Goal: Transaction & Acquisition: Book appointment/travel/reservation

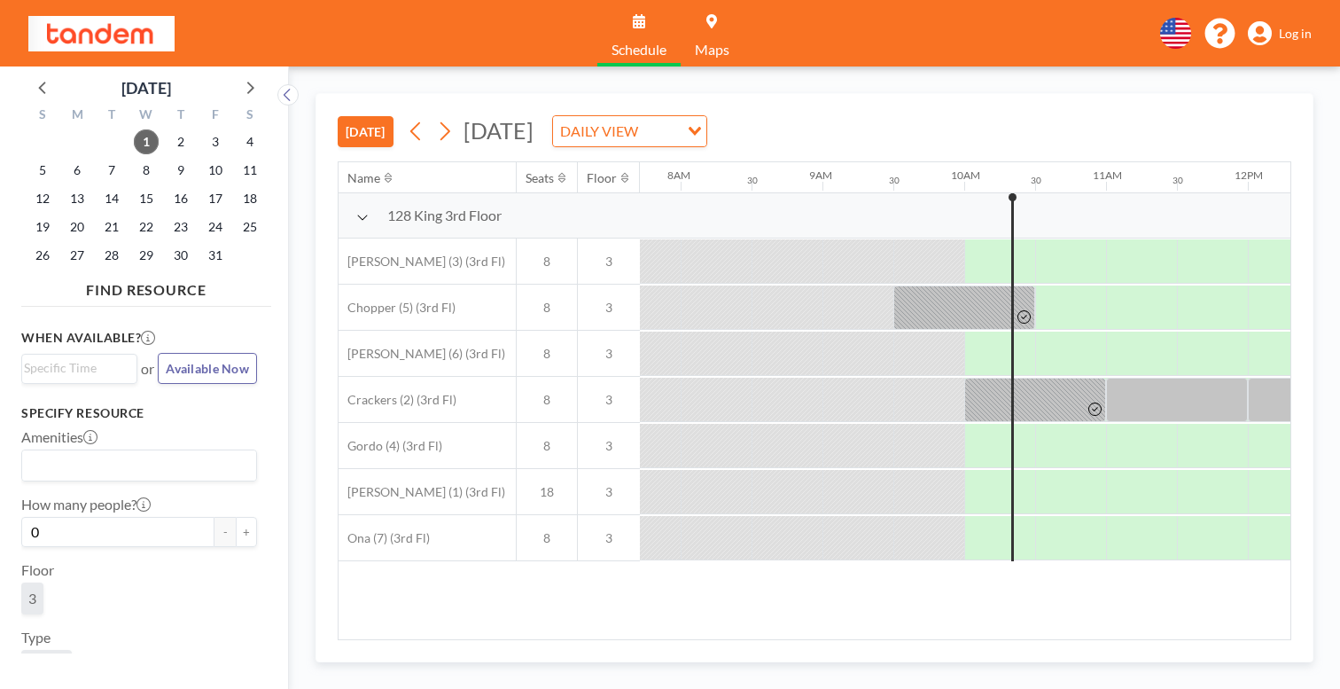
scroll to position [0, 1094]
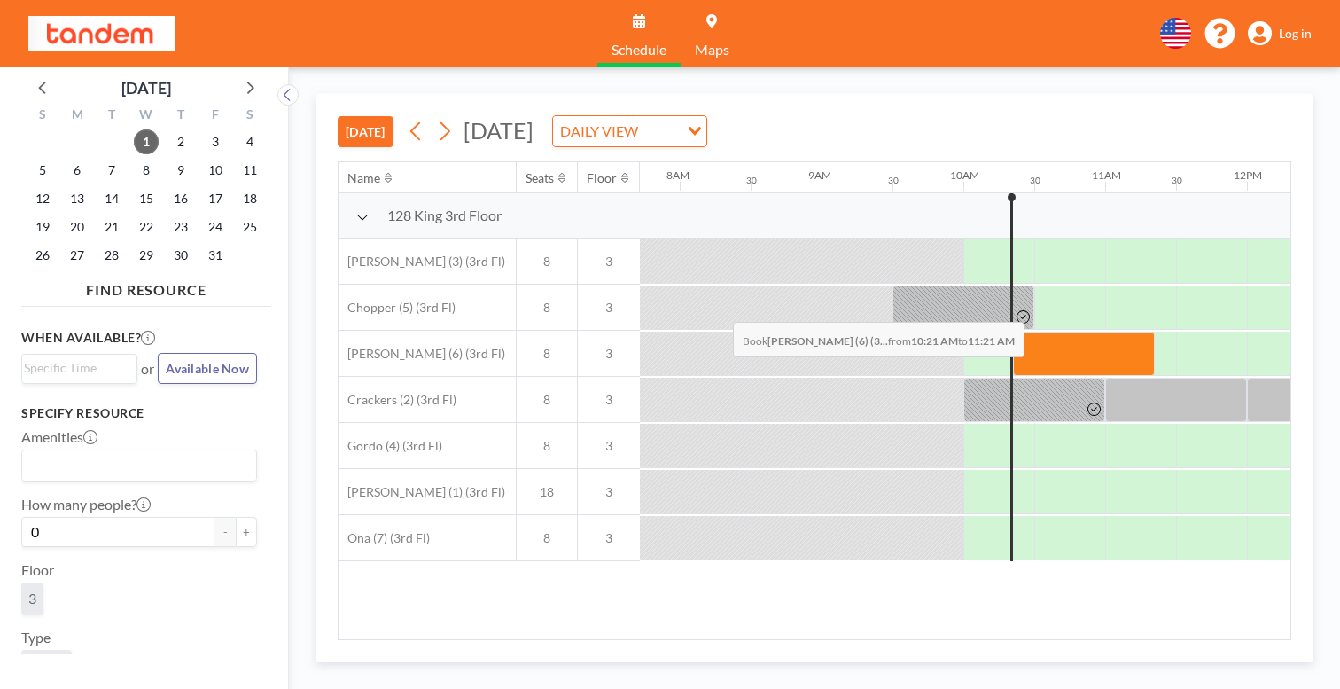
drag, startPoint x: 629, startPoint y: 290, endPoint x: 728, endPoint y: 280, distance: 98.9
click at [1013, 331] on div at bounding box center [1084, 353] width 142 height 44
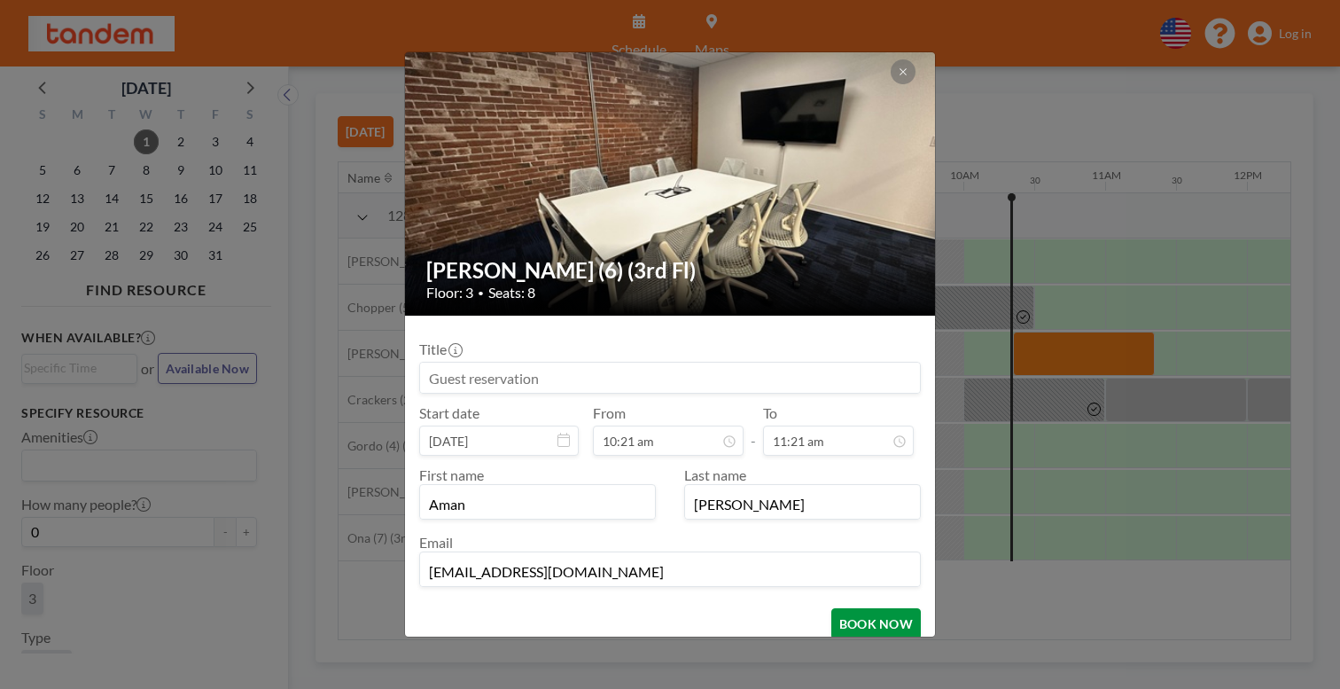
click at [831, 608] on button "BOOK NOW" at bounding box center [876, 623] width 90 height 31
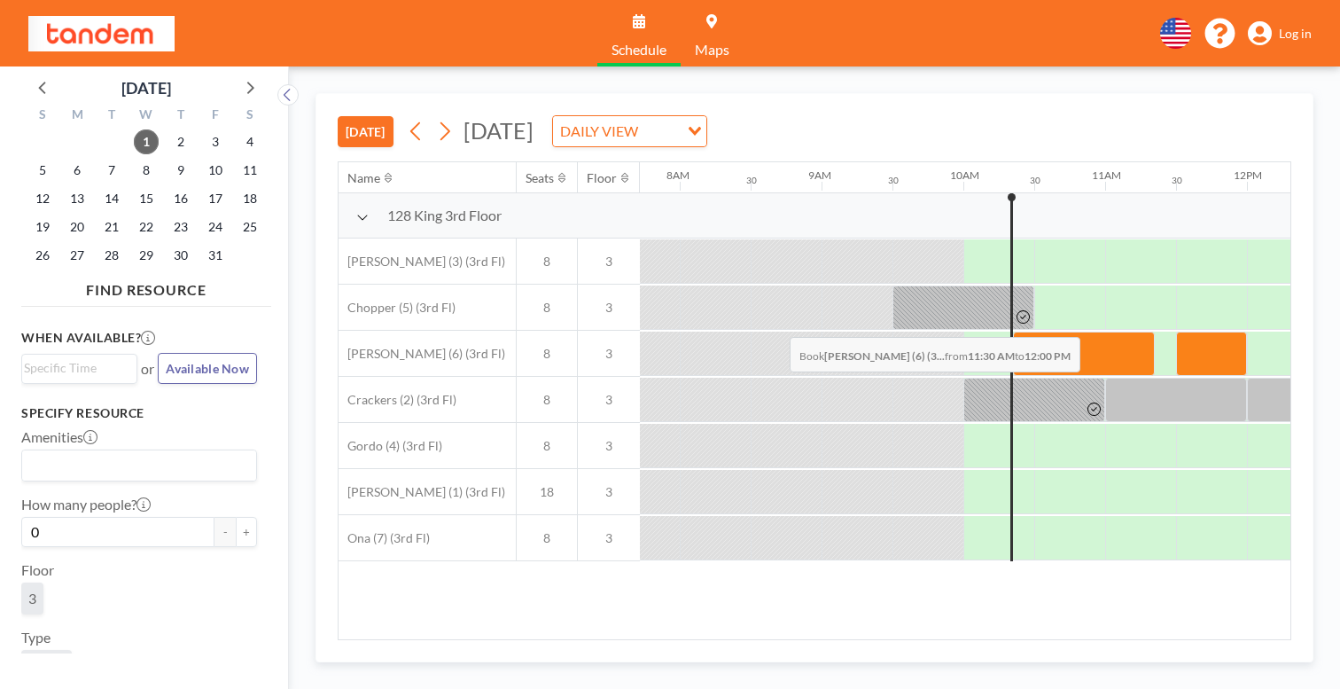
drag, startPoint x: 781, startPoint y: 295, endPoint x: 835, endPoint y: 299, distance: 54.2
click at [1176, 331] on div at bounding box center [1211, 353] width 71 height 44
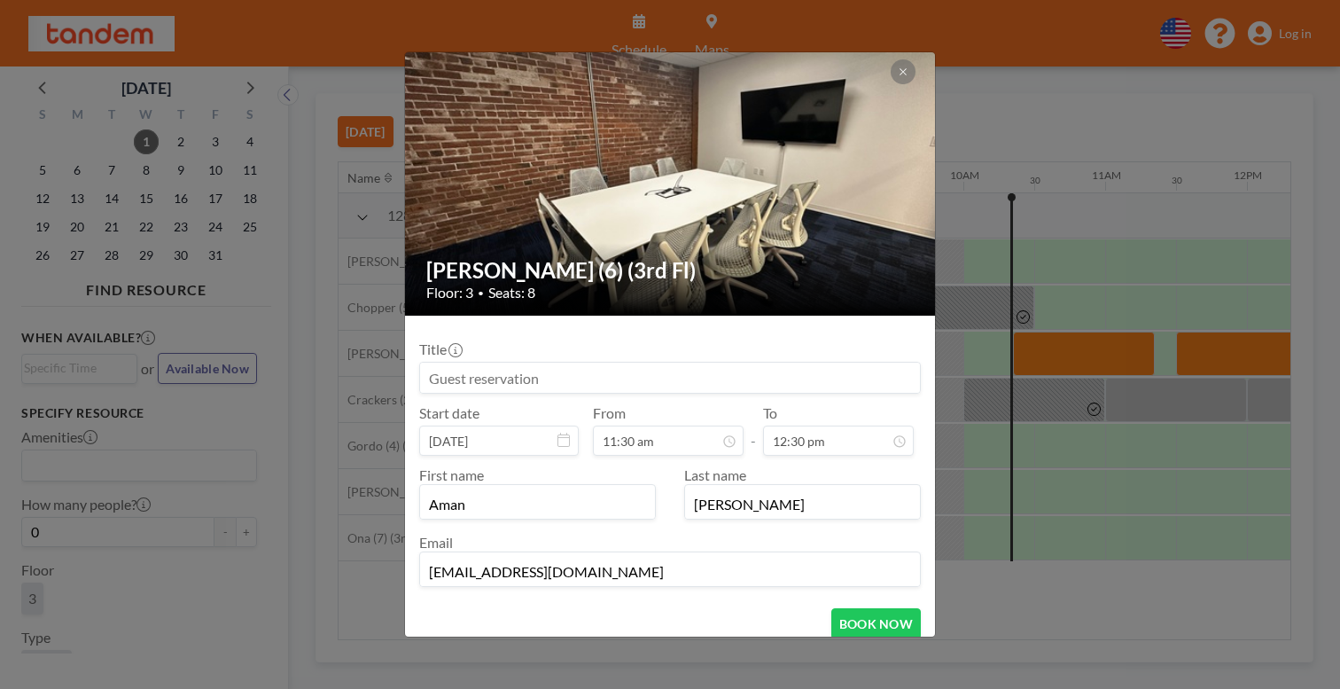
scroll to position [707, 0]
click at [837, 608] on button "BOOK NOW" at bounding box center [876, 623] width 90 height 31
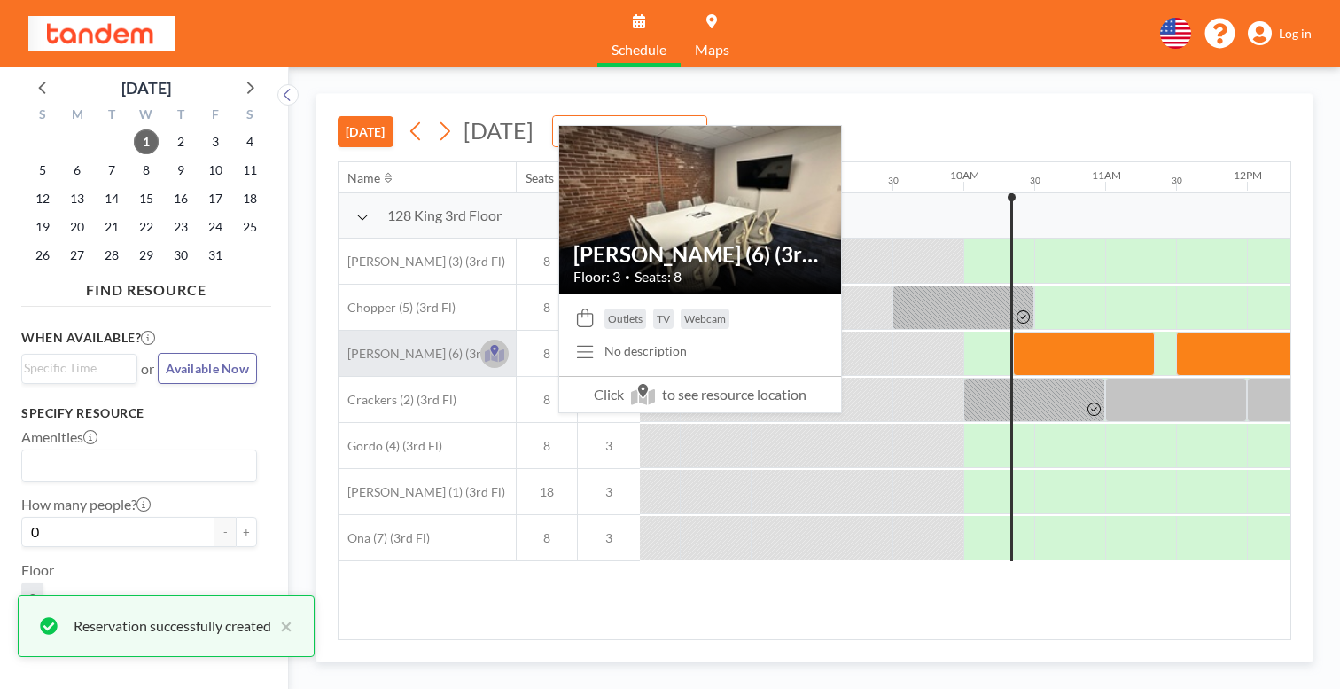
click at [485, 345] on icon at bounding box center [495, 354] width 20 height 18
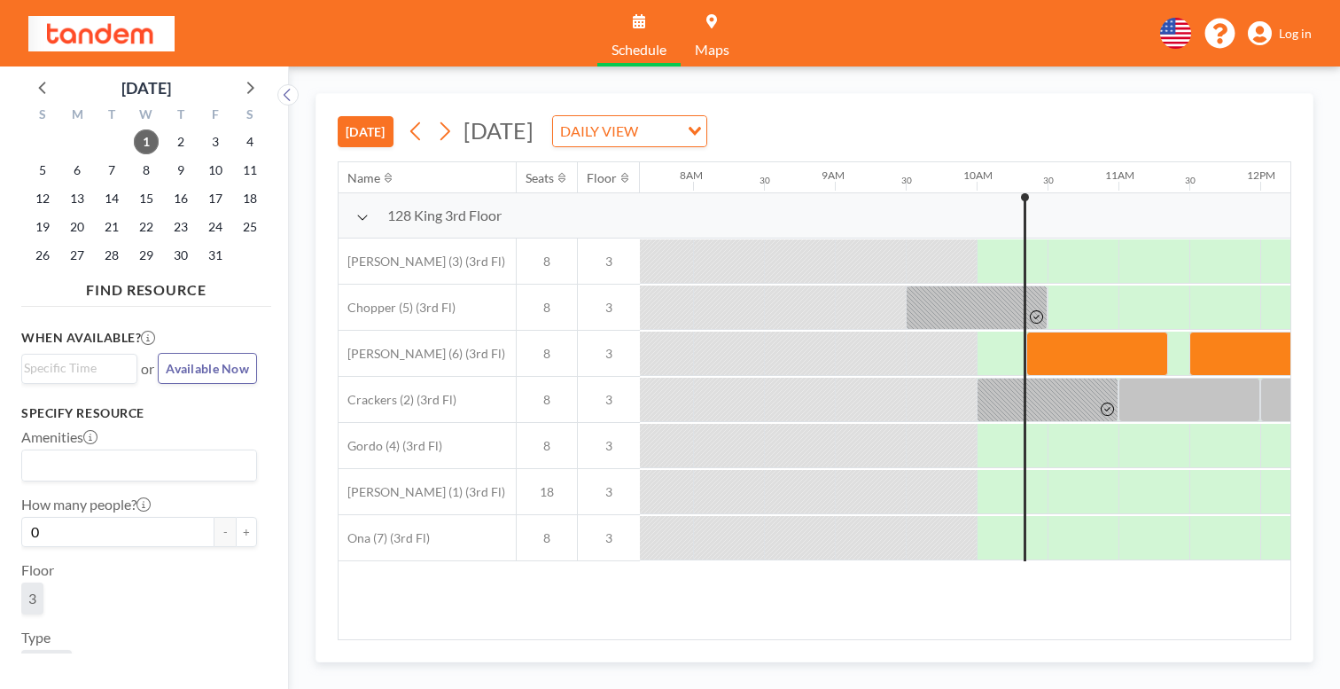
scroll to position [0, 1094]
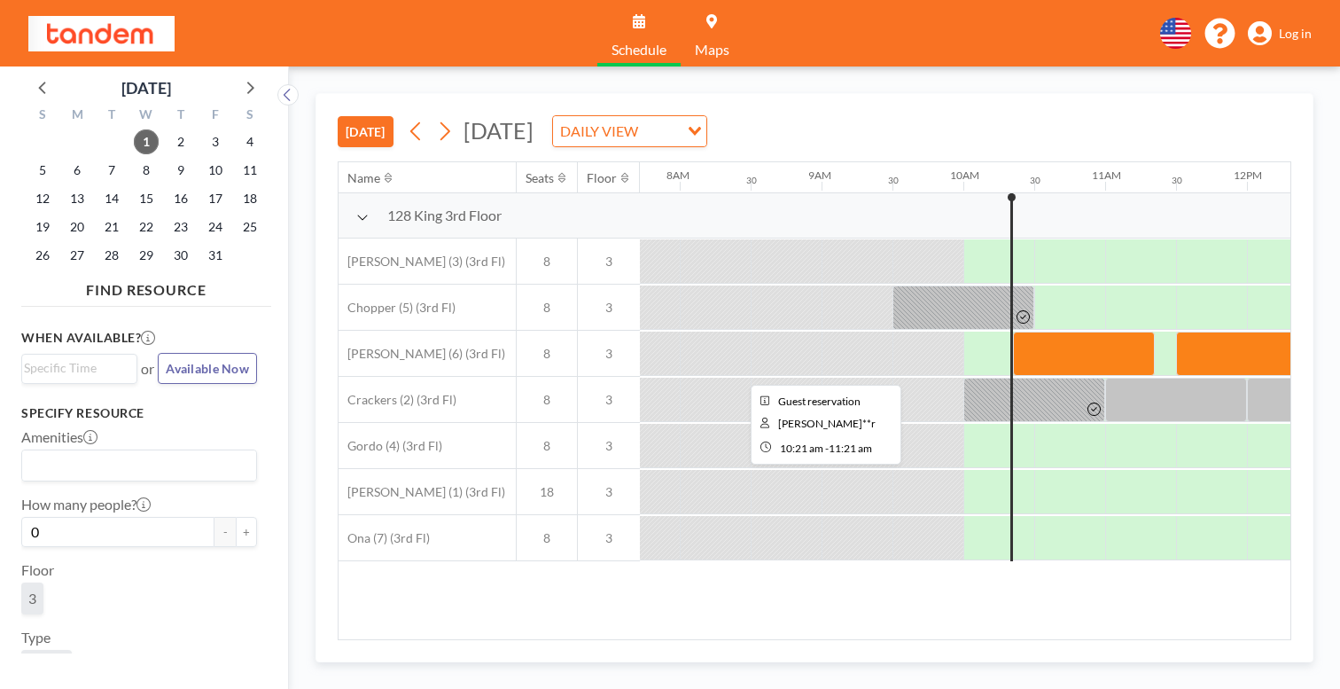
click at [1013, 331] on div at bounding box center [1084, 353] width 142 height 44
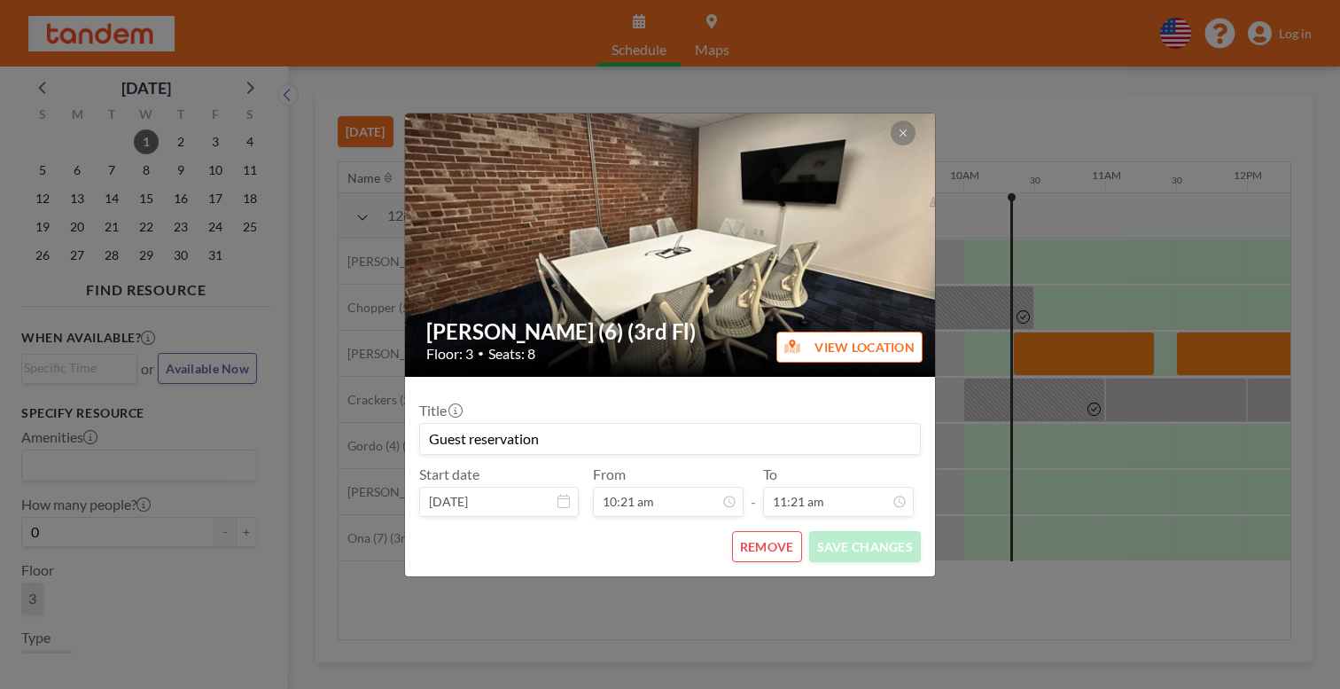
click at [762, 531] on button "REMOVE" at bounding box center [767, 546] width 70 height 31
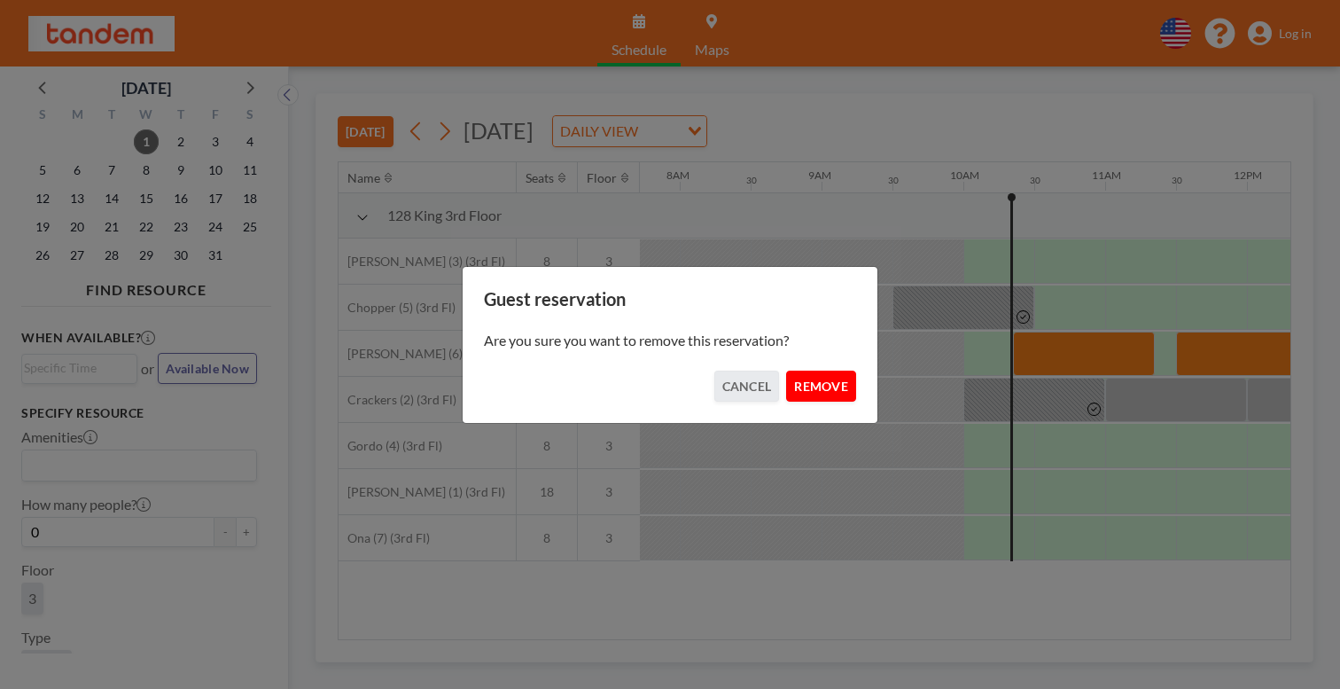
click at [790, 384] on button "REMOVE" at bounding box center [821, 385] width 70 height 31
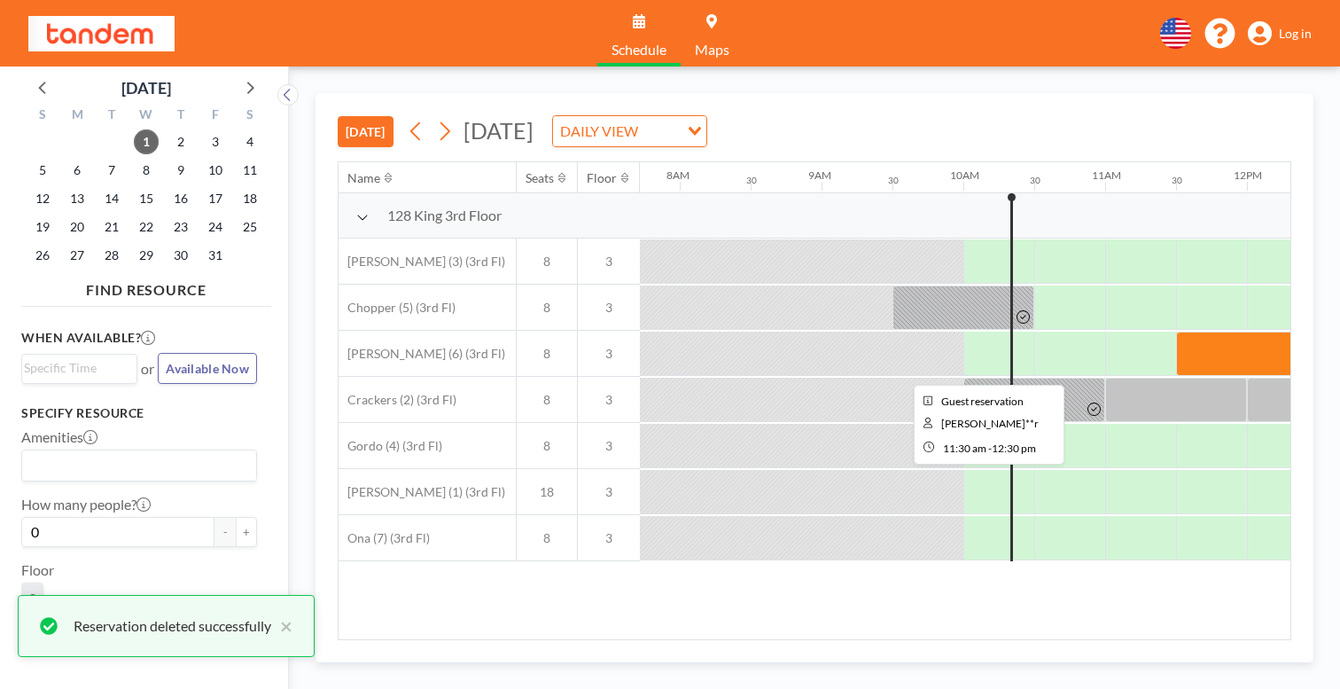
click at [1176, 331] on div at bounding box center [1247, 353] width 142 height 44
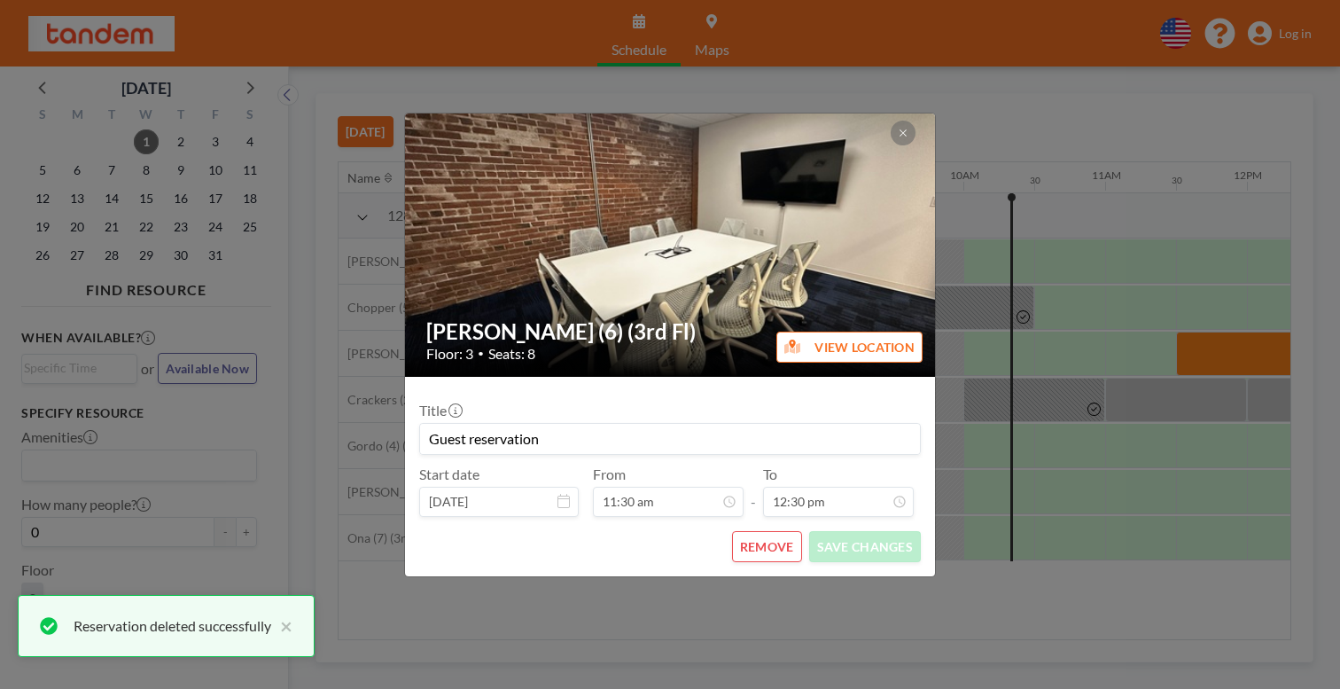
scroll to position [57, 0]
click at [739, 531] on button "REMOVE" at bounding box center [767, 546] width 70 height 31
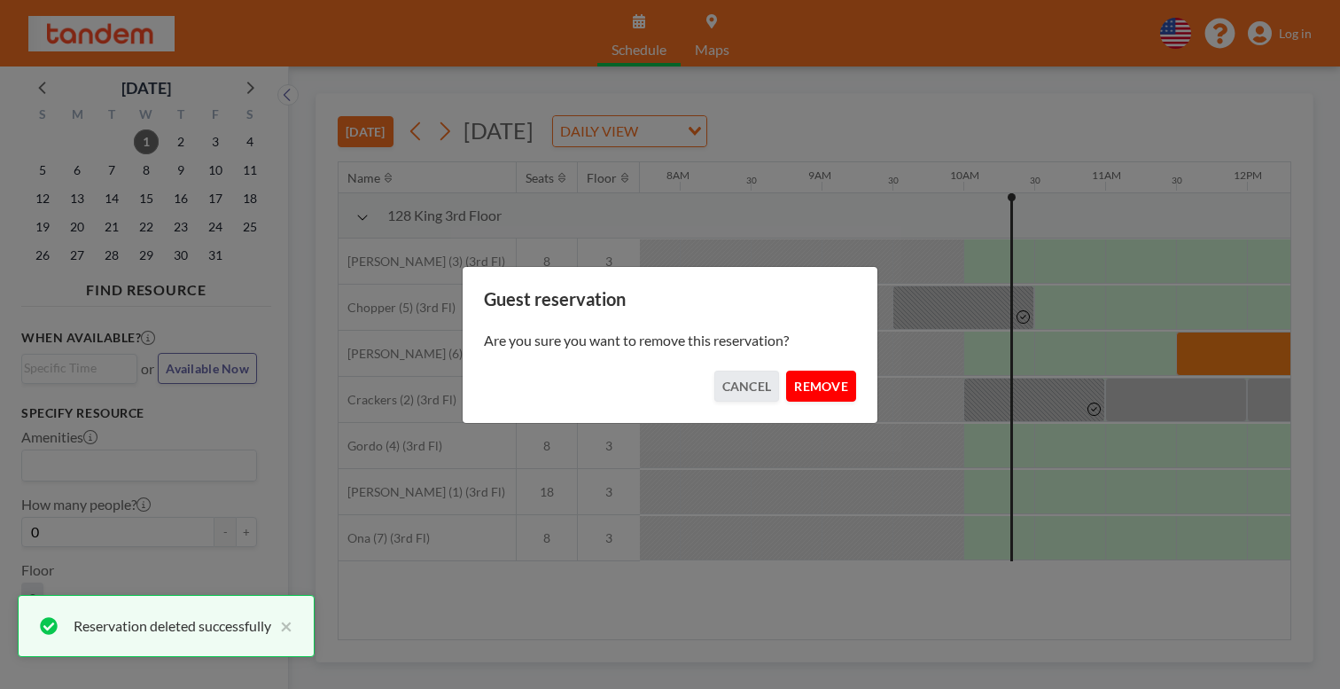
click at [802, 372] on button "REMOVE" at bounding box center [821, 385] width 70 height 31
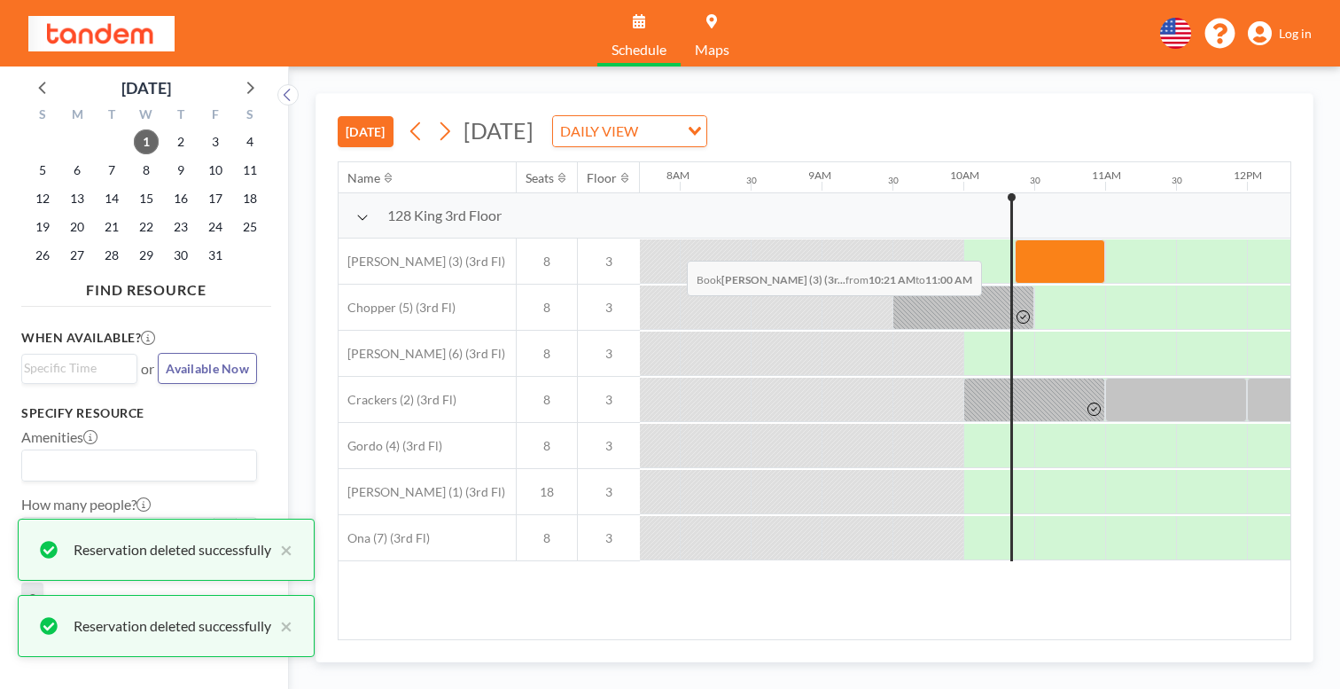
drag, startPoint x: 635, startPoint y: 219, endPoint x: 681, endPoint y: 219, distance: 47.0
click at [1015, 239] on div at bounding box center [1060, 261] width 90 height 44
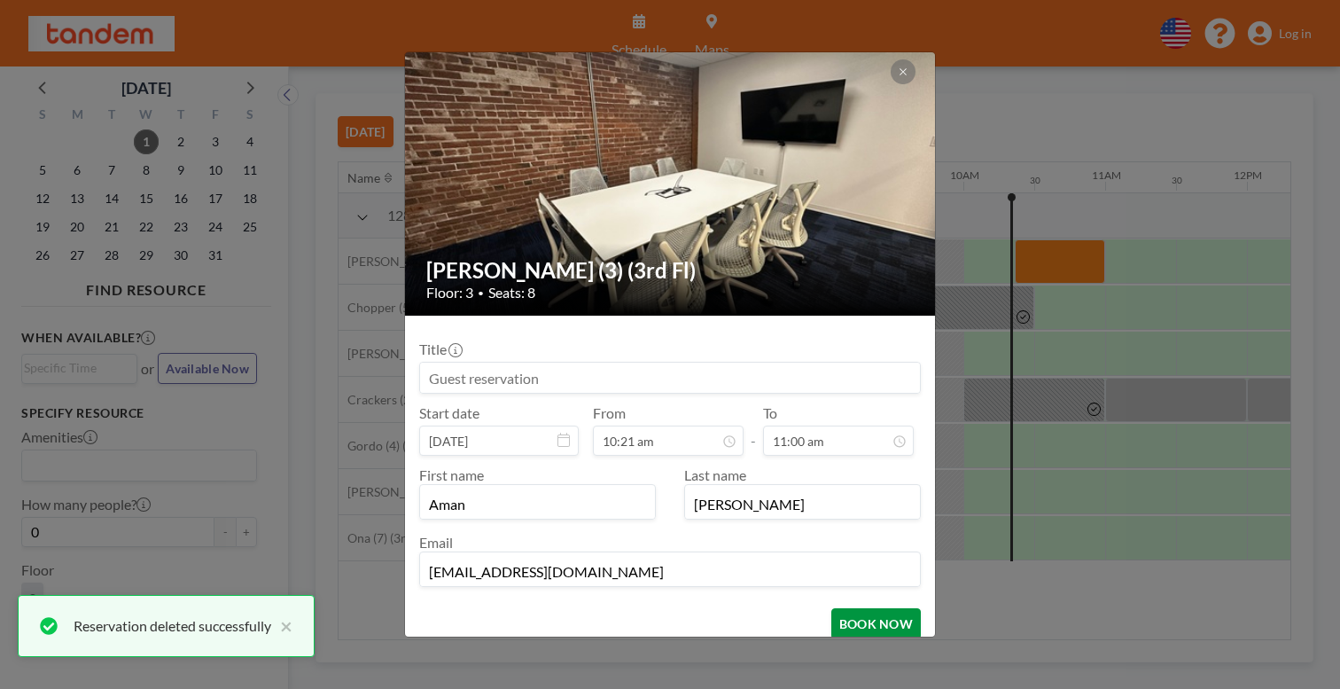
click at [831, 608] on button "BOOK NOW" at bounding box center [876, 623] width 90 height 31
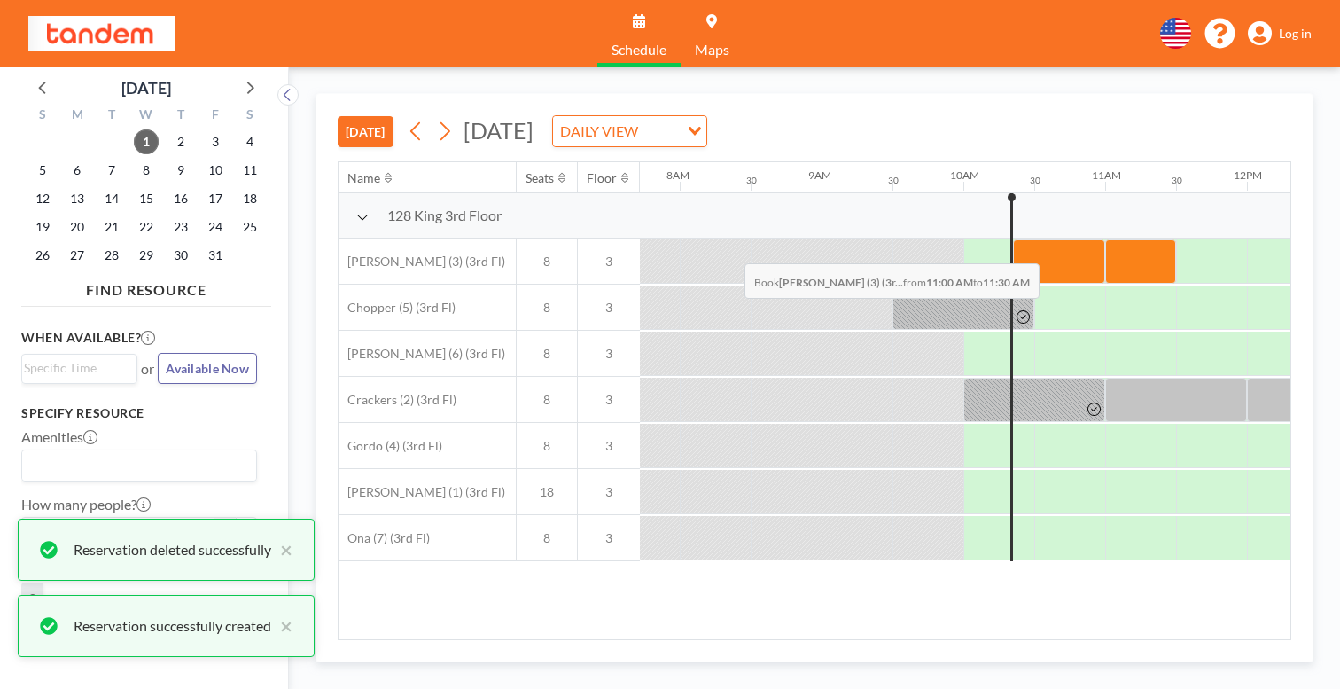
drag, startPoint x: 720, startPoint y: 222, endPoint x: 779, endPoint y: 222, distance: 59.4
click at [1105, 239] on div at bounding box center [1140, 261] width 71 height 44
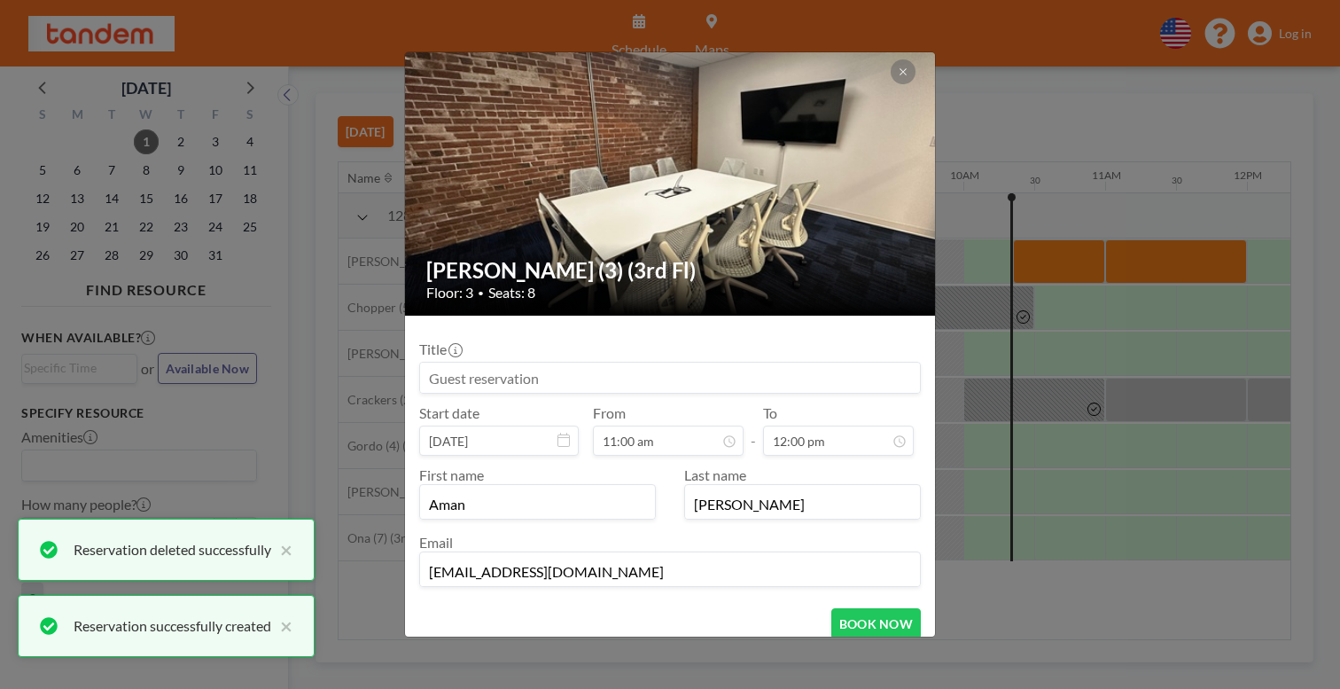
scroll to position [679, 0]
click at [831, 608] on button "BOOK NOW" at bounding box center [876, 623] width 90 height 31
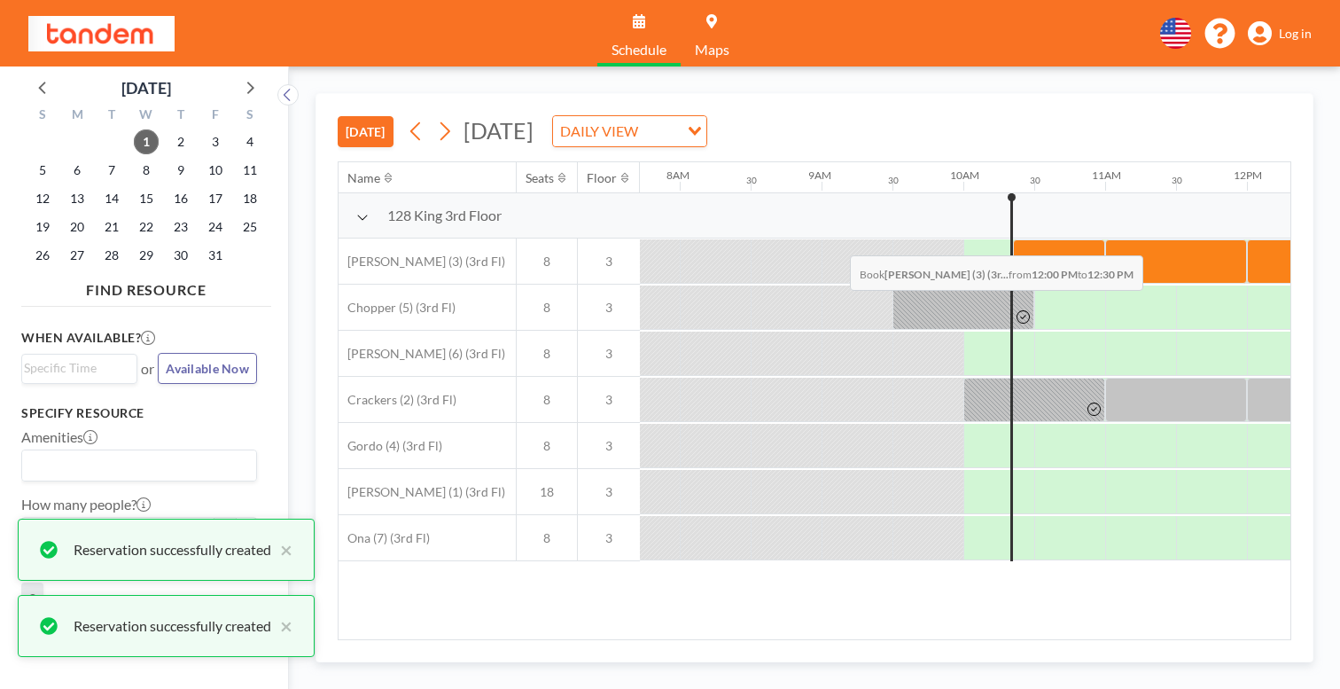
drag, startPoint x: 845, startPoint y: 214, endPoint x: 914, endPoint y: 214, distance: 69.1
click at [1247, 239] on div at bounding box center [1282, 261] width 71 height 44
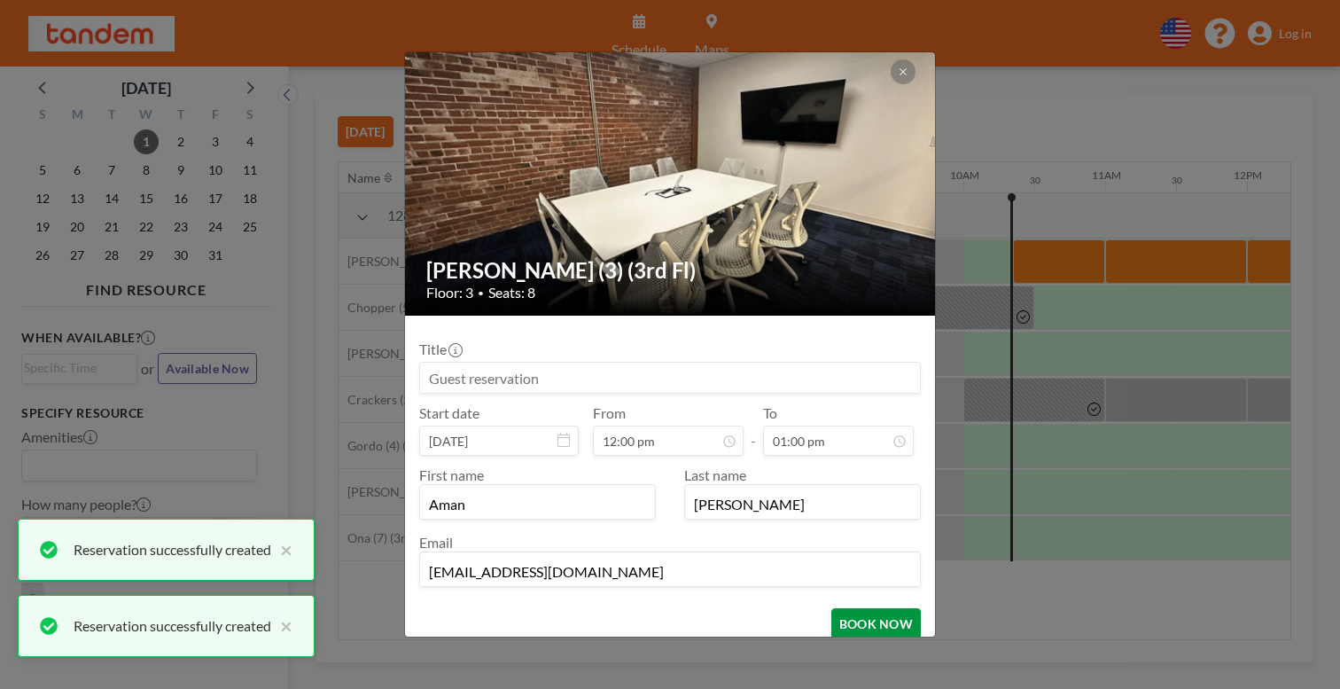
click at [864, 608] on button "BOOK NOW" at bounding box center [876, 623] width 90 height 31
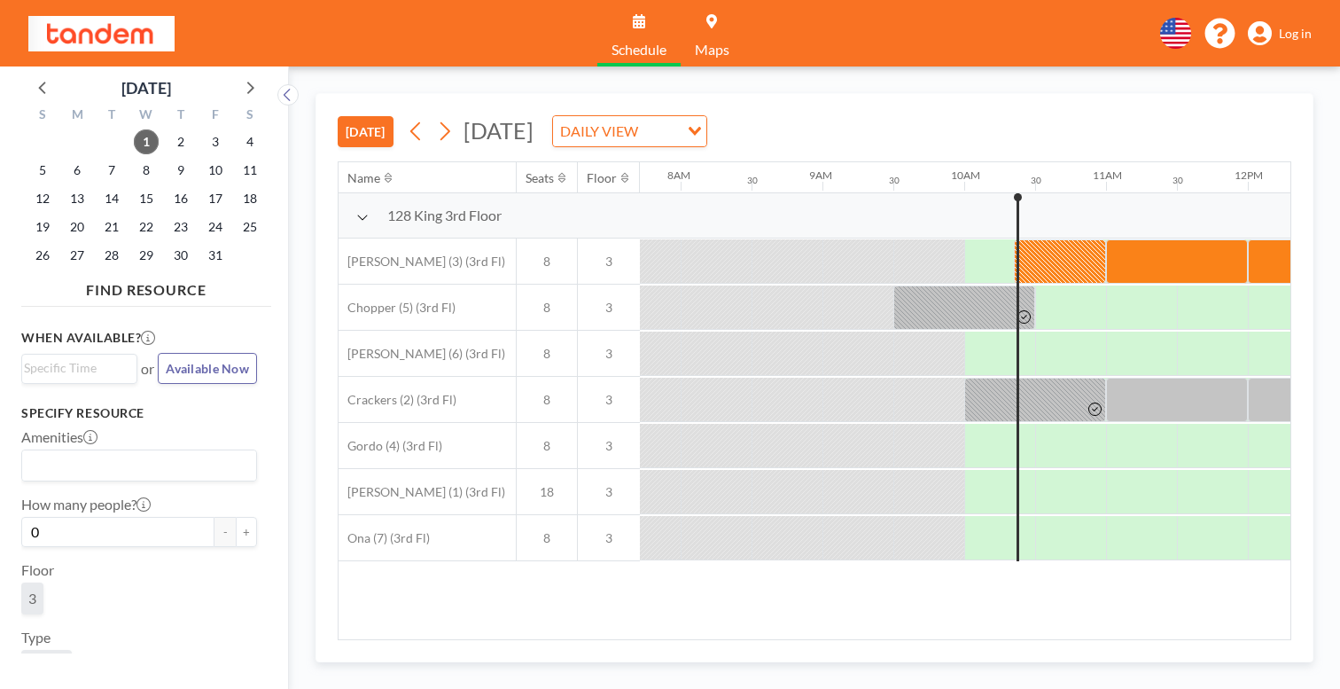
scroll to position [0, 1094]
